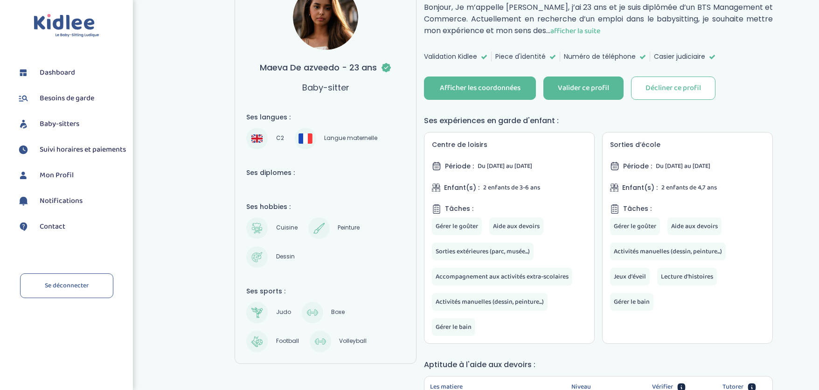
scroll to position [140, 0]
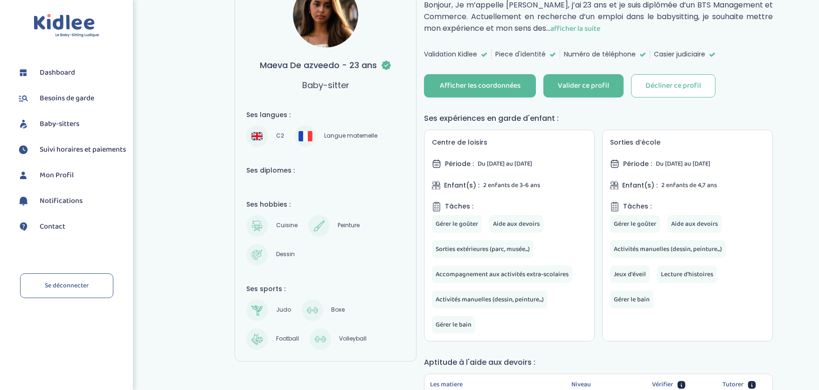
click at [600, 28] on span "afficher la suite" at bounding box center [575, 29] width 50 height 12
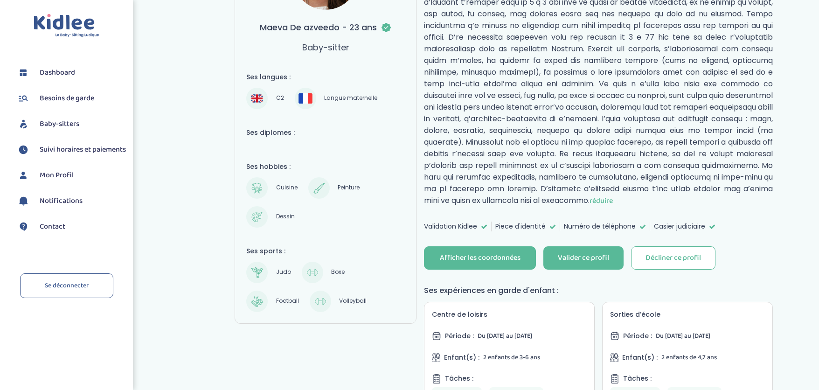
scroll to position [188, 0]
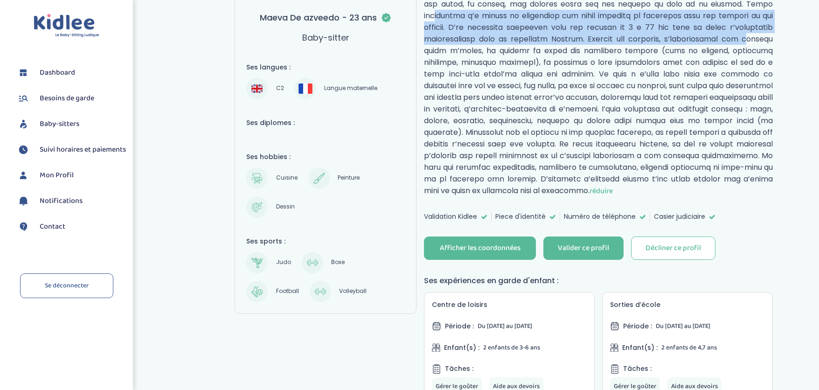
drag, startPoint x: 492, startPoint y: 19, endPoint x: 493, endPoint y: 48, distance: 29.4
click at [493, 48] on p "réduire" at bounding box center [598, 73] width 349 height 245
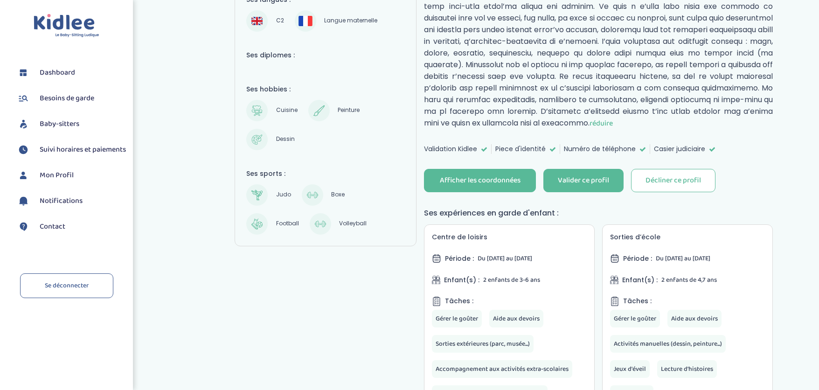
scroll to position [255, 0]
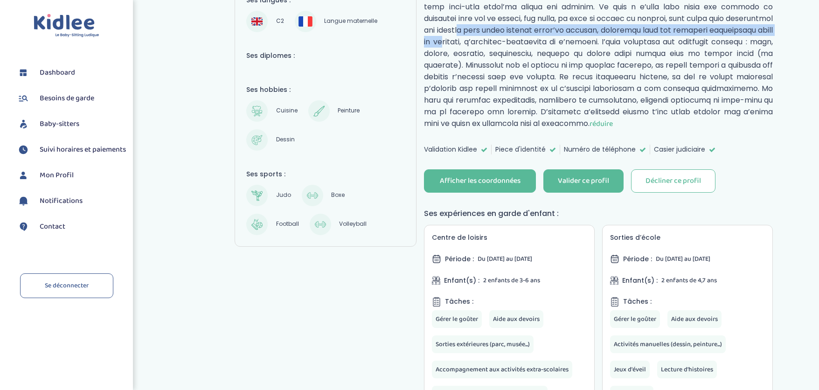
drag, startPoint x: 493, startPoint y: 35, endPoint x: 493, endPoint y: 43, distance: 7.9
click at [493, 43] on p "réduire" at bounding box center [598, 6] width 349 height 245
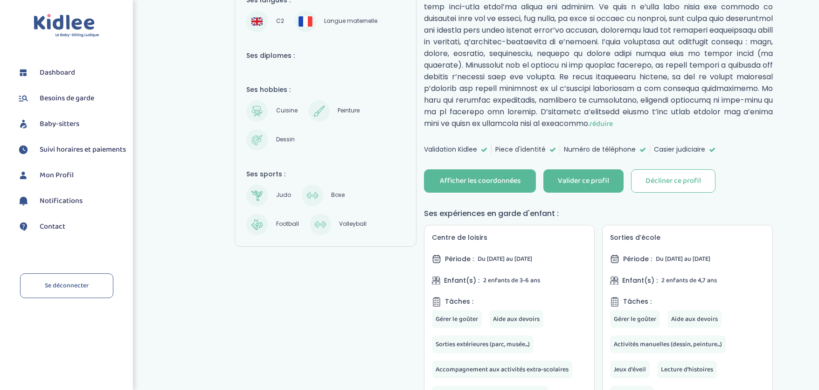
click at [509, 60] on p "réduire" at bounding box center [598, 6] width 349 height 245
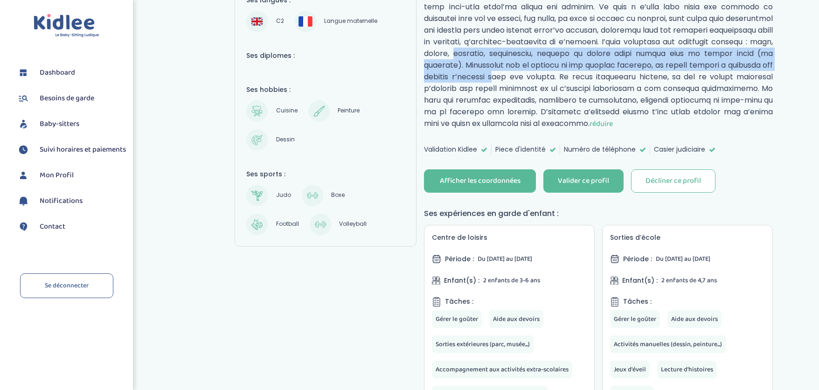
drag, startPoint x: 508, startPoint y: 59, endPoint x: 509, endPoint y: 71, distance: 11.7
click at [509, 71] on p "réduire" at bounding box center [598, 6] width 349 height 245
click at [509, 70] on p "réduire" at bounding box center [598, 6] width 349 height 245
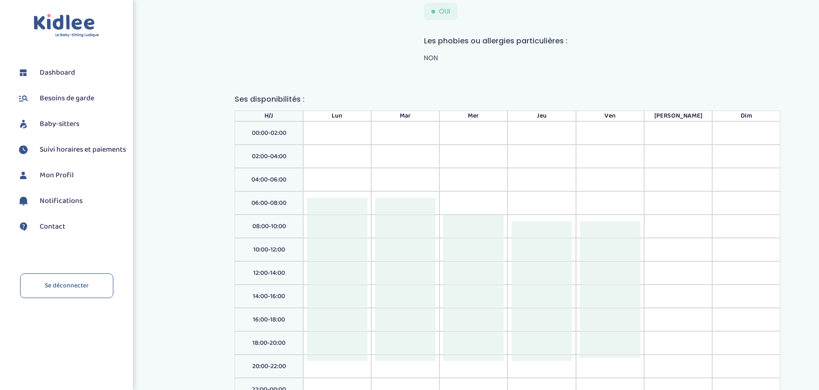
scroll to position [1065, 0]
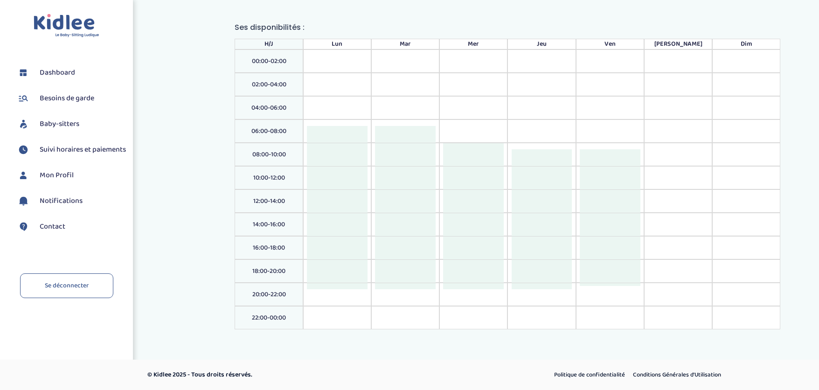
click at [494, 177] on div at bounding box center [473, 178] width 61 height 23
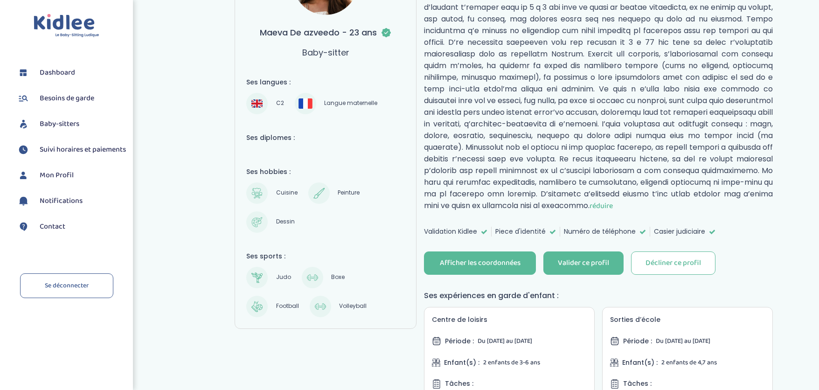
scroll to position [177, 0]
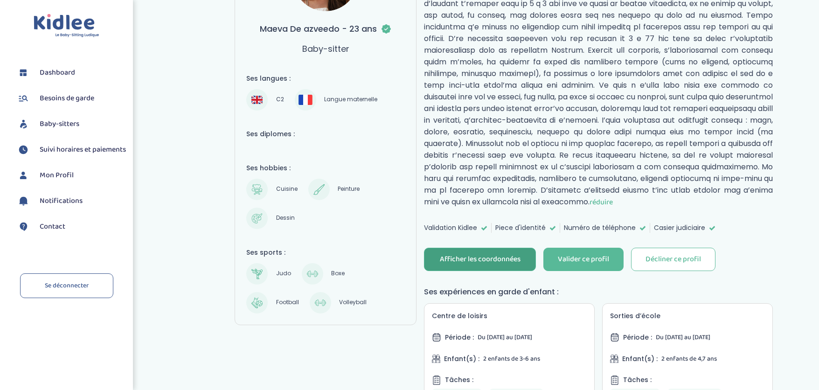
click at [502, 255] on div "Afficher les coordonnées" at bounding box center [480, 259] width 81 height 11
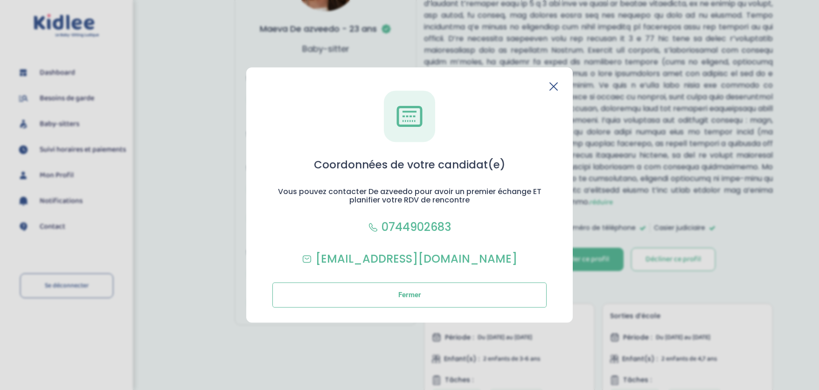
click at [553, 82] on icon at bounding box center [553, 86] width 8 height 8
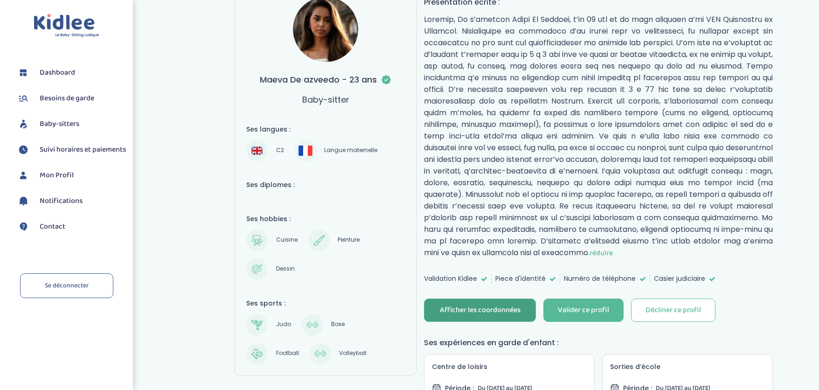
scroll to position [125, 0]
drag, startPoint x: 300, startPoint y: 81, endPoint x: 401, endPoint y: 86, distance: 101.4
click at [375, 82] on div "Maeva De azveedo - 23 ans Baby-sitter" at bounding box center [325, 51] width 159 height 109
copy h3 "Maeva De azveedo - 23 ans"
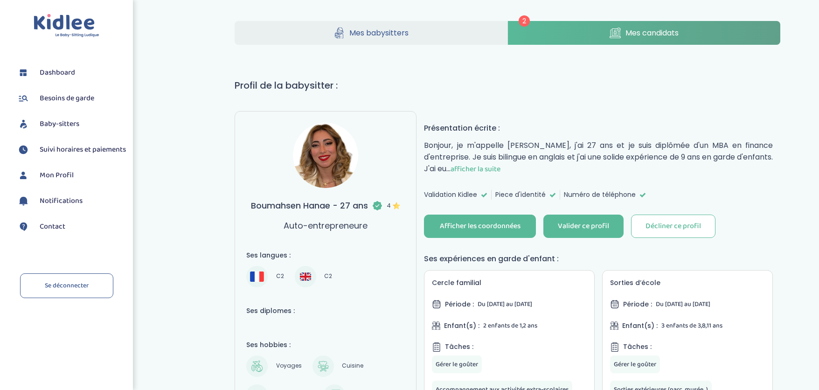
click at [501, 170] on span "afficher la suite" at bounding box center [476, 169] width 50 height 12
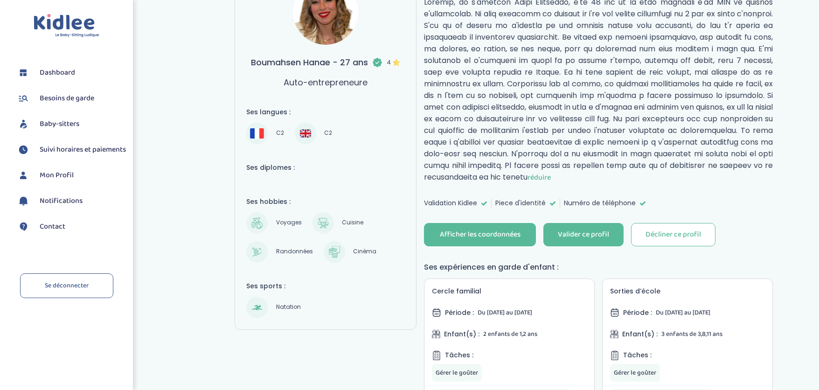
scroll to position [147, 0]
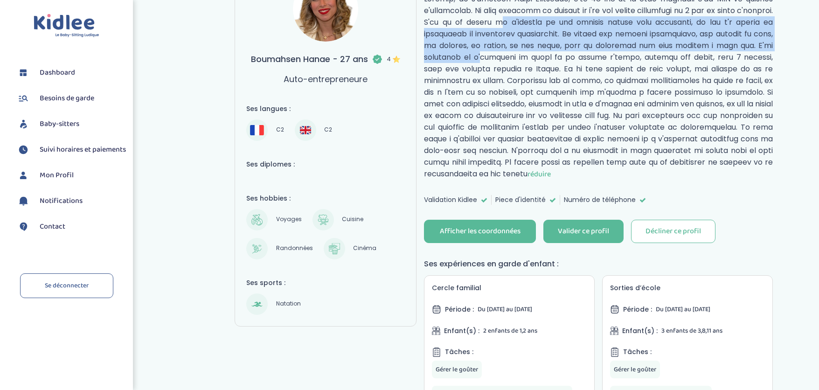
drag, startPoint x: 483, startPoint y: 21, endPoint x: 484, endPoint y: 59, distance: 37.3
click at [484, 59] on p "réduire" at bounding box center [598, 86] width 349 height 187
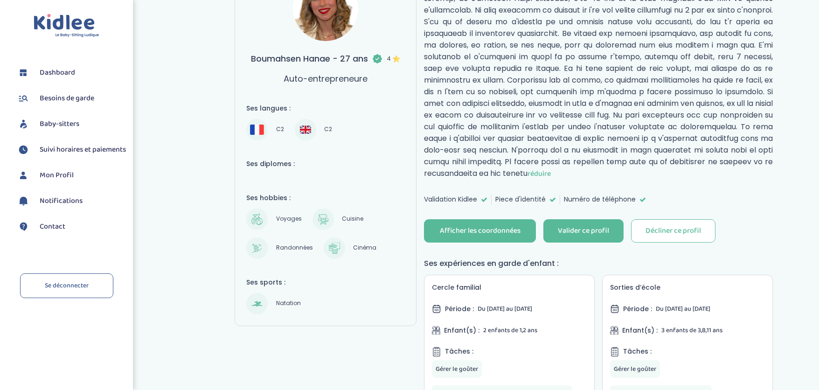
click at [503, 56] on p "réduire" at bounding box center [598, 86] width 349 height 187
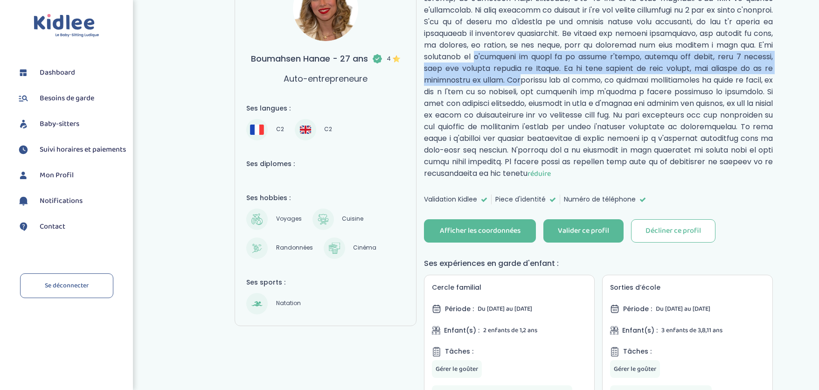
drag, startPoint x: 503, startPoint y: 56, endPoint x: 502, endPoint y: 77, distance: 21.0
click at [502, 77] on p "réduire" at bounding box center [598, 86] width 349 height 187
click at [502, 68] on p "réduire" at bounding box center [598, 86] width 349 height 187
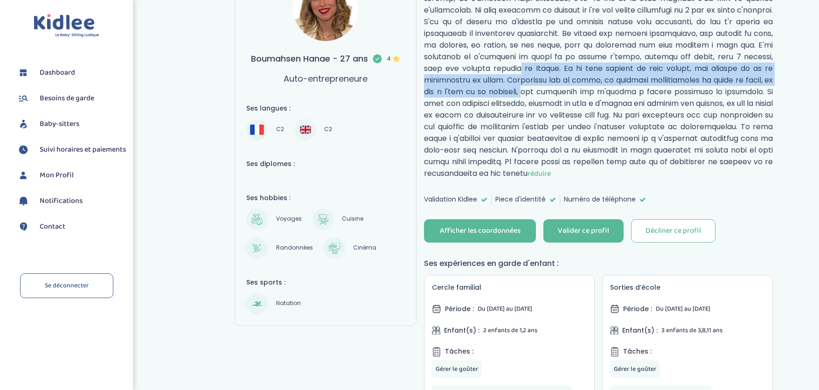
drag, startPoint x: 502, startPoint y: 69, endPoint x: 499, endPoint y: 92, distance: 23.5
click at [500, 92] on p "réduire" at bounding box center [598, 86] width 349 height 187
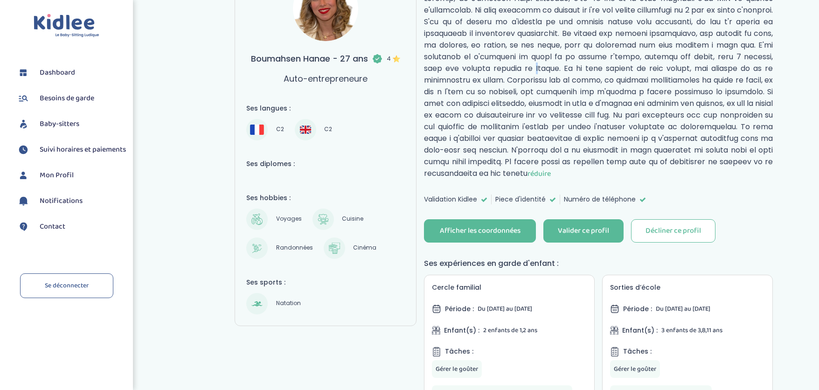
click at [514, 72] on p "réduire" at bounding box center [598, 86] width 349 height 187
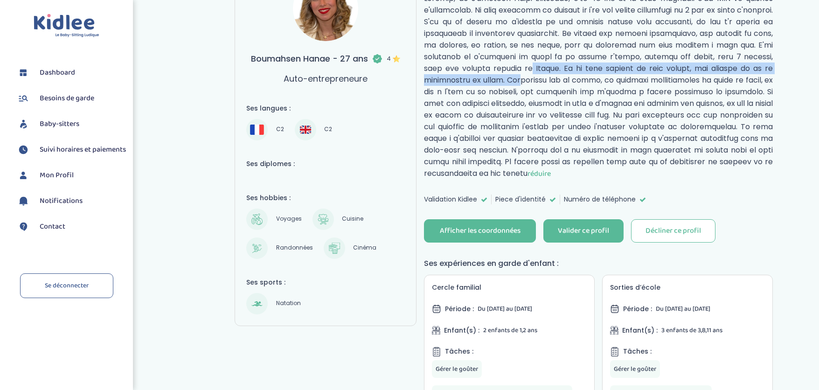
click at [507, 84] on p "réduire" at bounding box center [598, 86] width 349 height 187
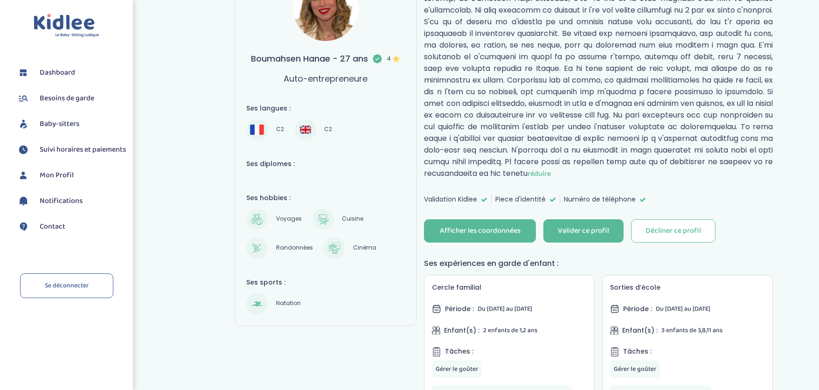
click at [525, 81] on p "réduire" at bounding box center [598, 86] width 349 height 187
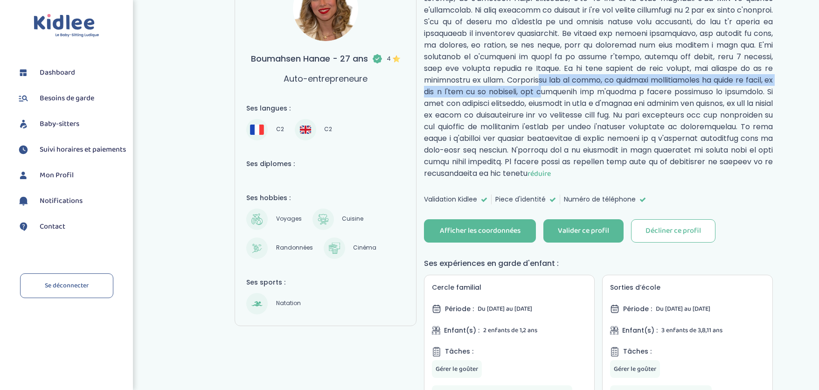
drag, startPoint x: 523, startPoint y: 87, endPoint x: 521, endPoint y: 97, distance: 10.5
click at [521, 97] on p "réduire" at bounding box center [598, 86] width 349 height 187
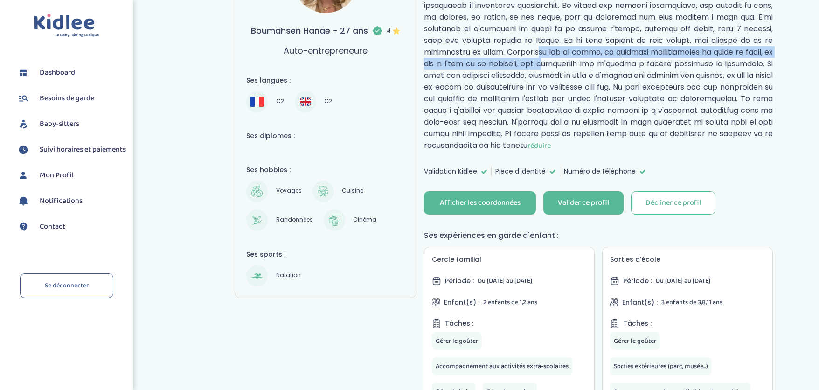
scroll to position [189, 0]
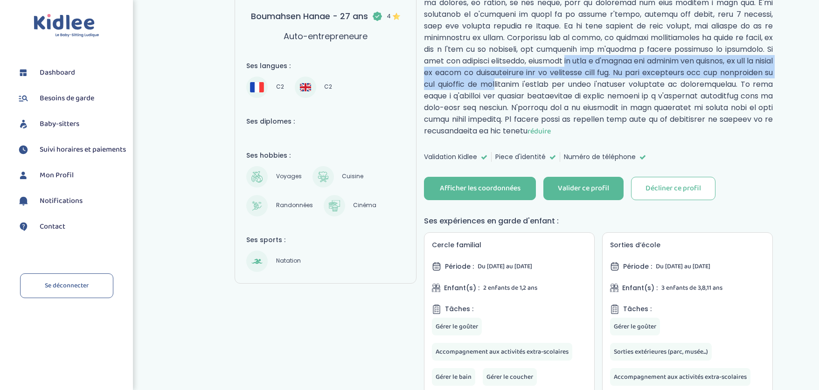
drag, startPoint x: 536, startPoint y: 58, endPoint x: 533, endPoint y: 78, distance: 20.4
click at [533, 78] on p "réduire" at bounding box center [598, 43] width 349 height 187
click at [466, 81] on p "réduire" at bounding box center [598, 43] width 349 height 187
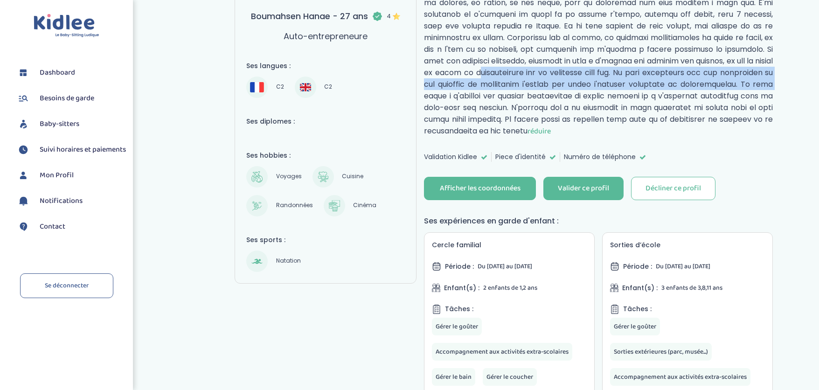
drag, startPoint x: 471, startPoint y: 76, endPoint x: 470, endPoint y: 97, distance: 21.0
click at [470, 97] on p "réduire" at bounding box center [598, 43] width 349 height 187
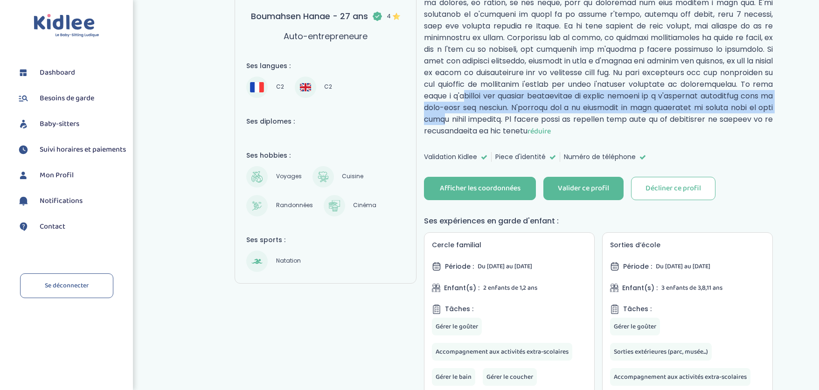
drag, startPoint x: 515, startPoint y: 122, endPoint x: 508, endPoint y: 97, distance: 25.5
click at [509, 97] on p "réduire" at bounding box center [598, 43] width 349 height 187
click at [508, 97] on p "réduire" at bounding box center [598, 43] width 349 height 187
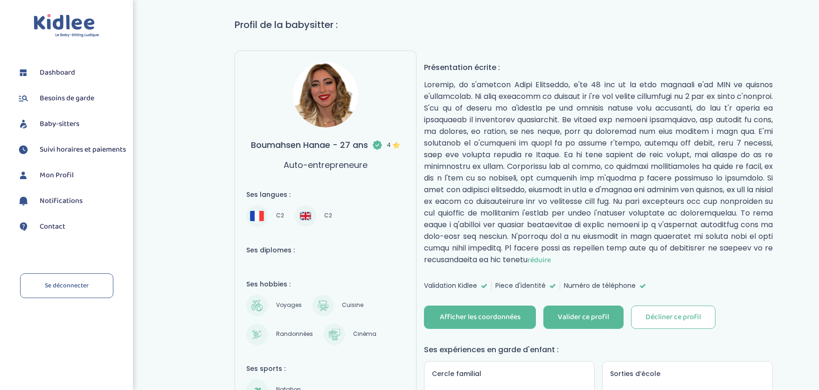
scroll to position [49, 0]
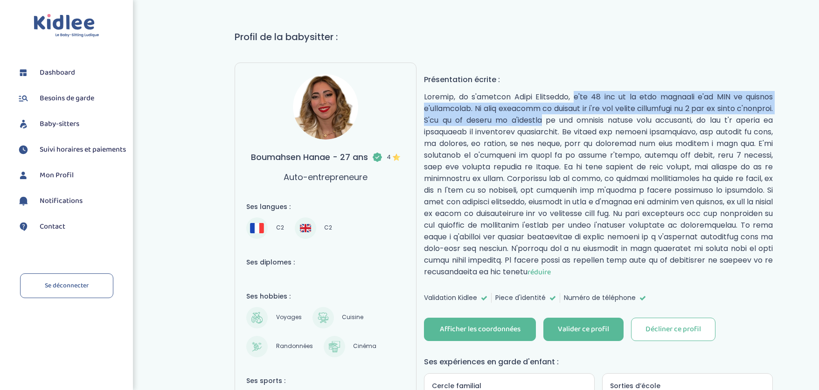
drag, startPoint x: 528, startPoint y: 97, endPoint x: 527, endPoint y: 114, distance: 17.7
click at [527, 114] on p "réduire" at bounding box center [598, 184] width 349 height 187
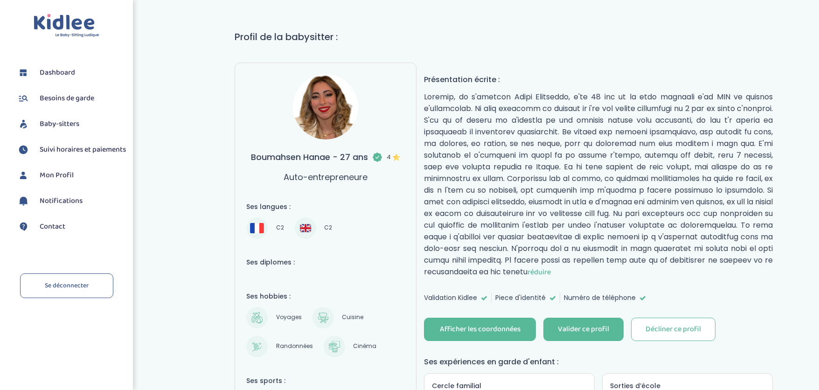
click at [527, 114] on p "réduire" at bounding box center [598, 184] width 349 height 187
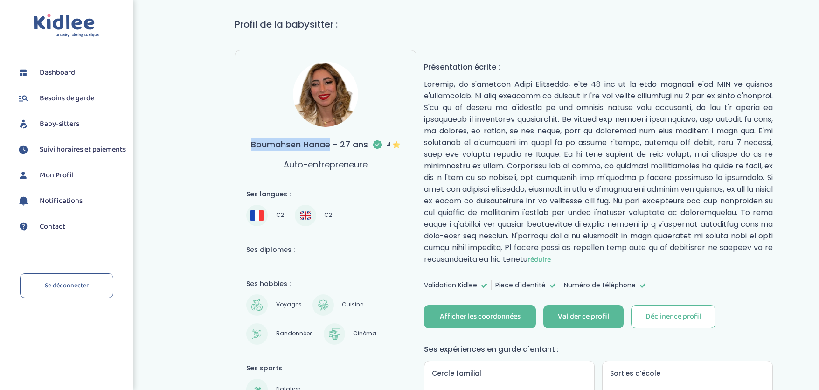
drag, startPoint x: 253, startPoint y: 145, endPoint x: 329, endPoint y: 147, distance: 76.6
click at [330, 147] on h3 "Boumahsen Hanae - 27 ans 4" at bounding box center [325, 144] width 149 height 13
copy h3 "Boumahsen Hanae"
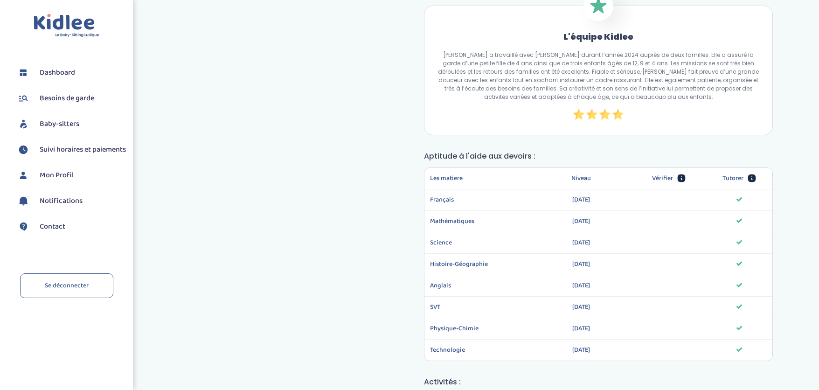
scroll to position [675, 0]
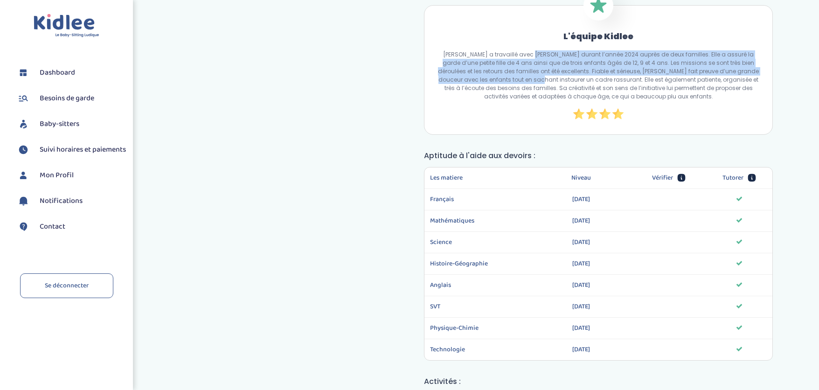
drag, startPoint x: 522, startPoint y: 56, endPoint x: 520, endPoint y: 76, distance: 20.7
click at [520, 76] on p "Hanae a travaillé avec Kidlee durant l’année 2024 auprès de deux familles. Elle…" at bounding box center [599, 75] width 326 height 50
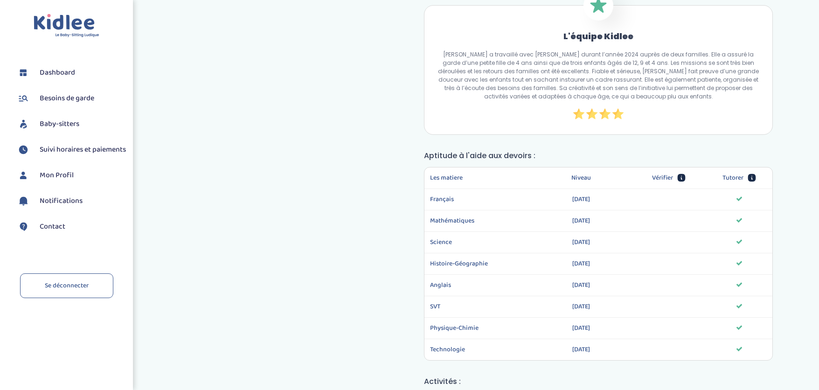
click at [573, 69] on p "Hanae a travaillé avec Kidlee durant l’année 2024 auprès de deux familles. Elle…" at bounding box center [599, 75] width 326 height 50
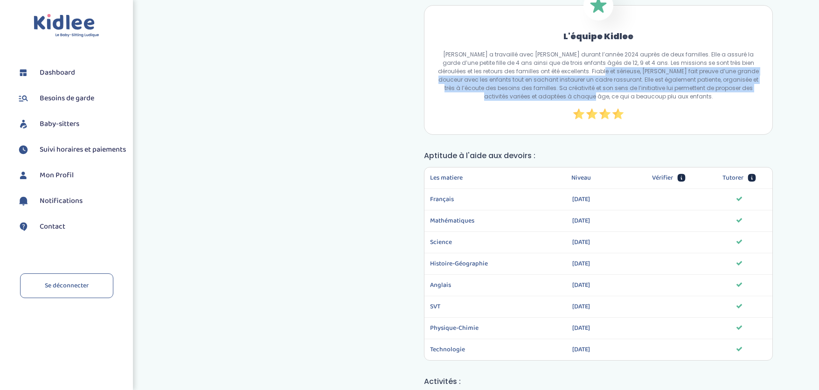
drag, startPoint x: 572, startPoint y: 78, endPoint x: 599, endPoint y: 95, distance: 32.1
click at [599, 95] on p "Hanae a travaillé avec Kidlee durant l’année 2024 auprès de deux familles. Elle…" at bounding box center [599, 75] width 326 height 50
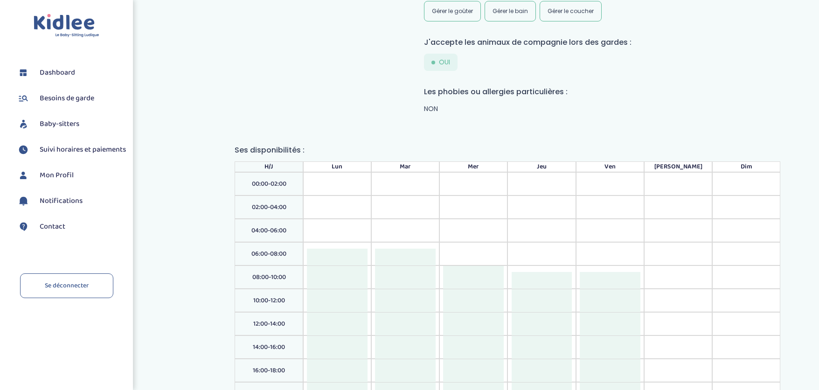
scroll to position [855, 0]
